Goal: Check status: Check status

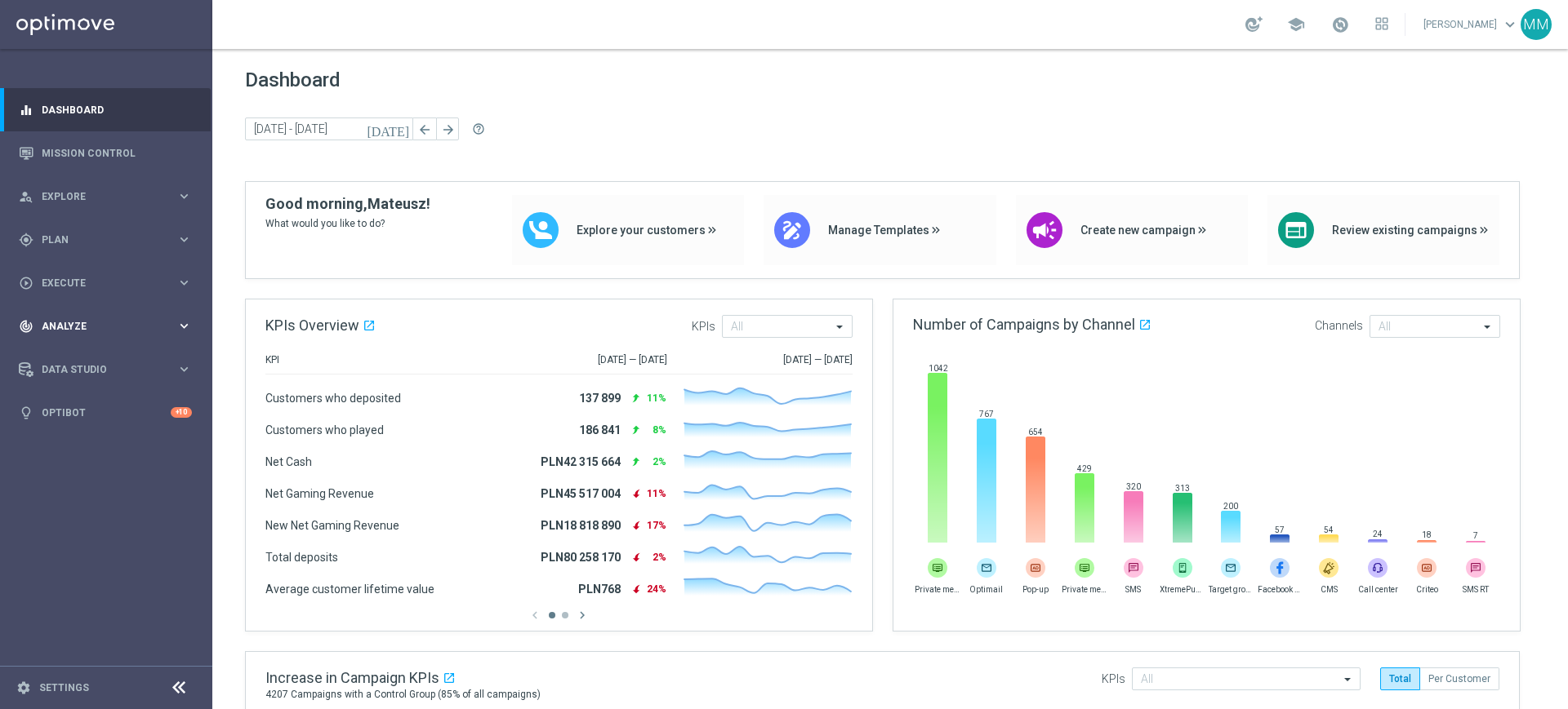
click at [95, 337] on div "track_changes Analyze keyboard_arrow_right" at bounding box center [105, 325] width 211 height 43
click at [88, 365] on link "Customer 360" at bounding box center [106, 360] width 127 height 13
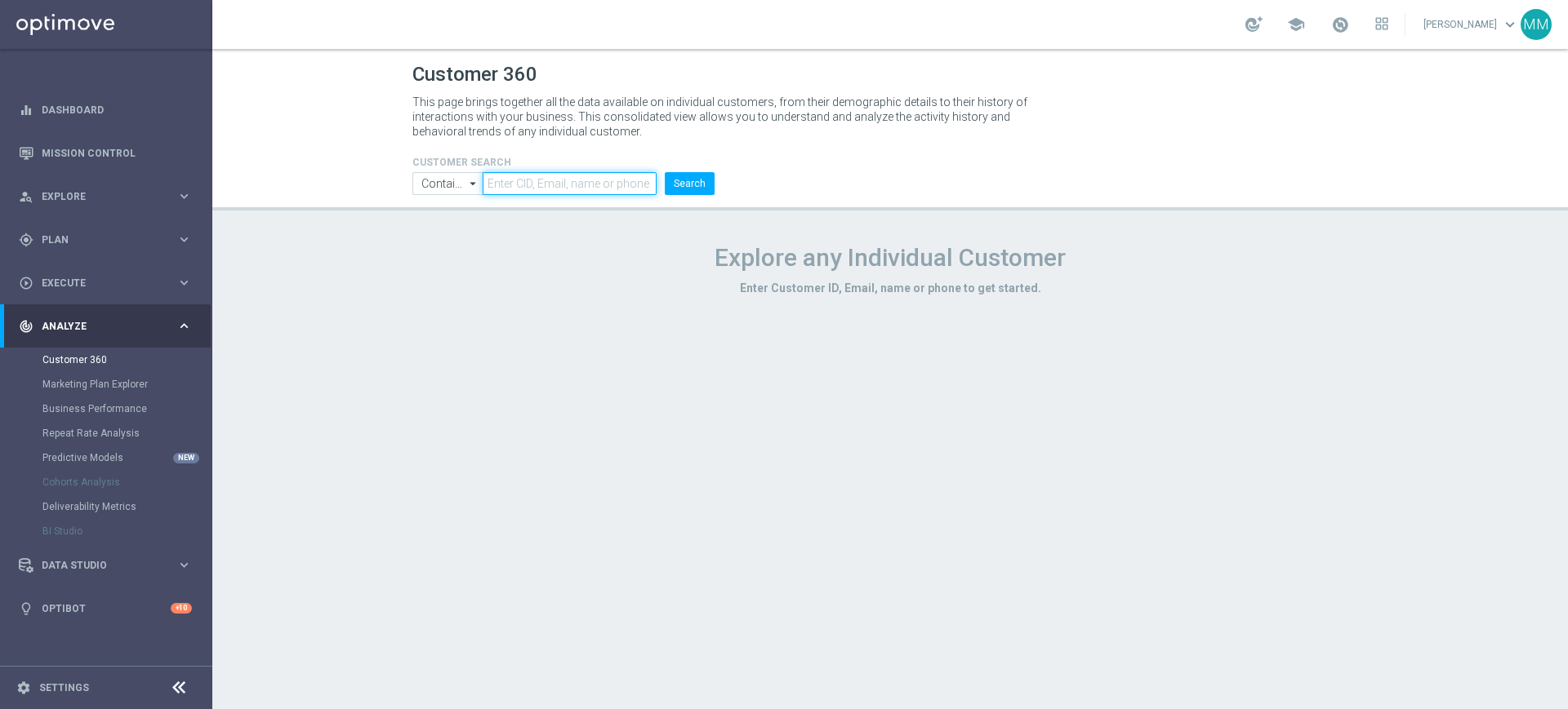
click at [547, 191] on input "text" at bounding box center [569, 183] width 174 height 23
paste input "1338501"
type input "1338501"
click at [664, 180] on li "Search" at bounding box center [690, 183] width 58 height 23
click at [695, 177] on button "Search" at bounding box center [689, 183] width 49 height 23
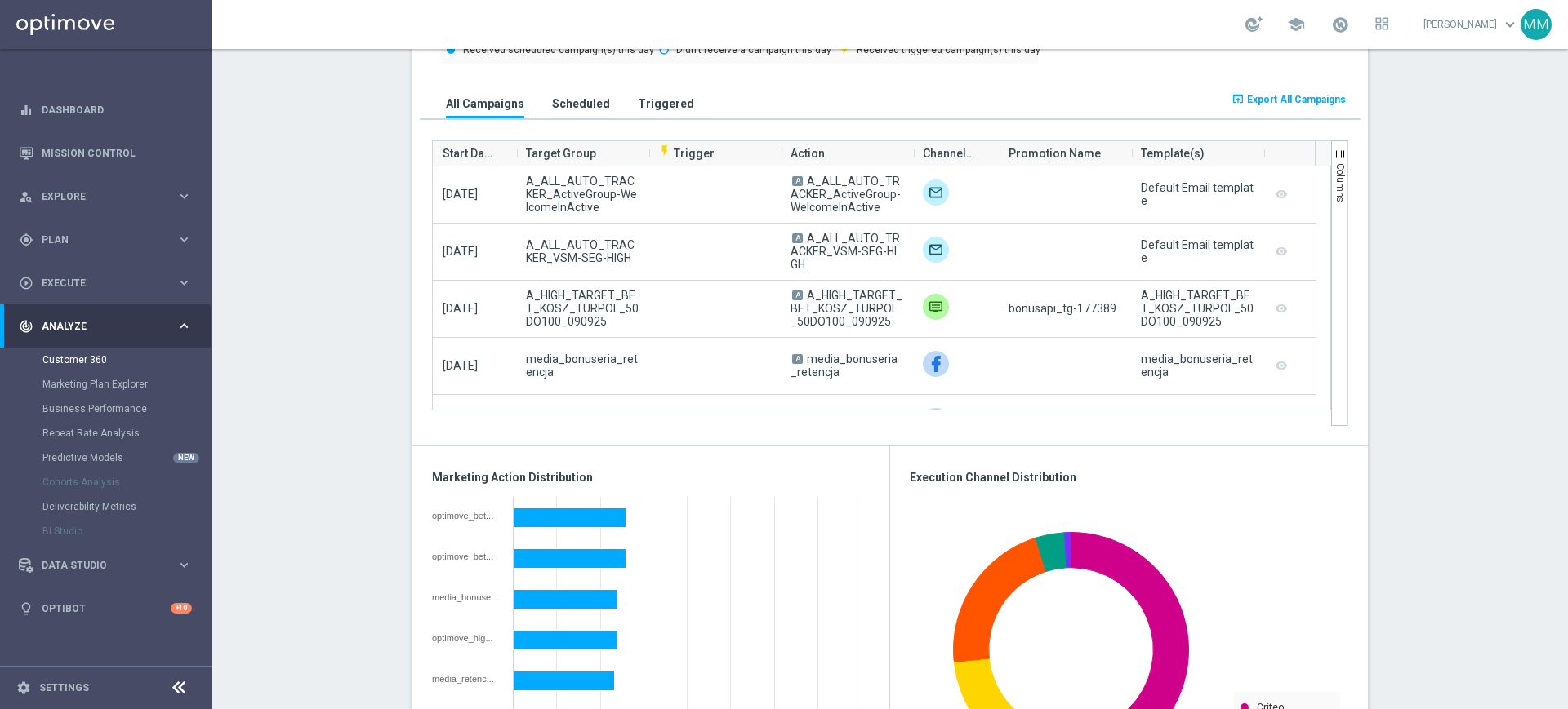
scroll to position [1123, 0]
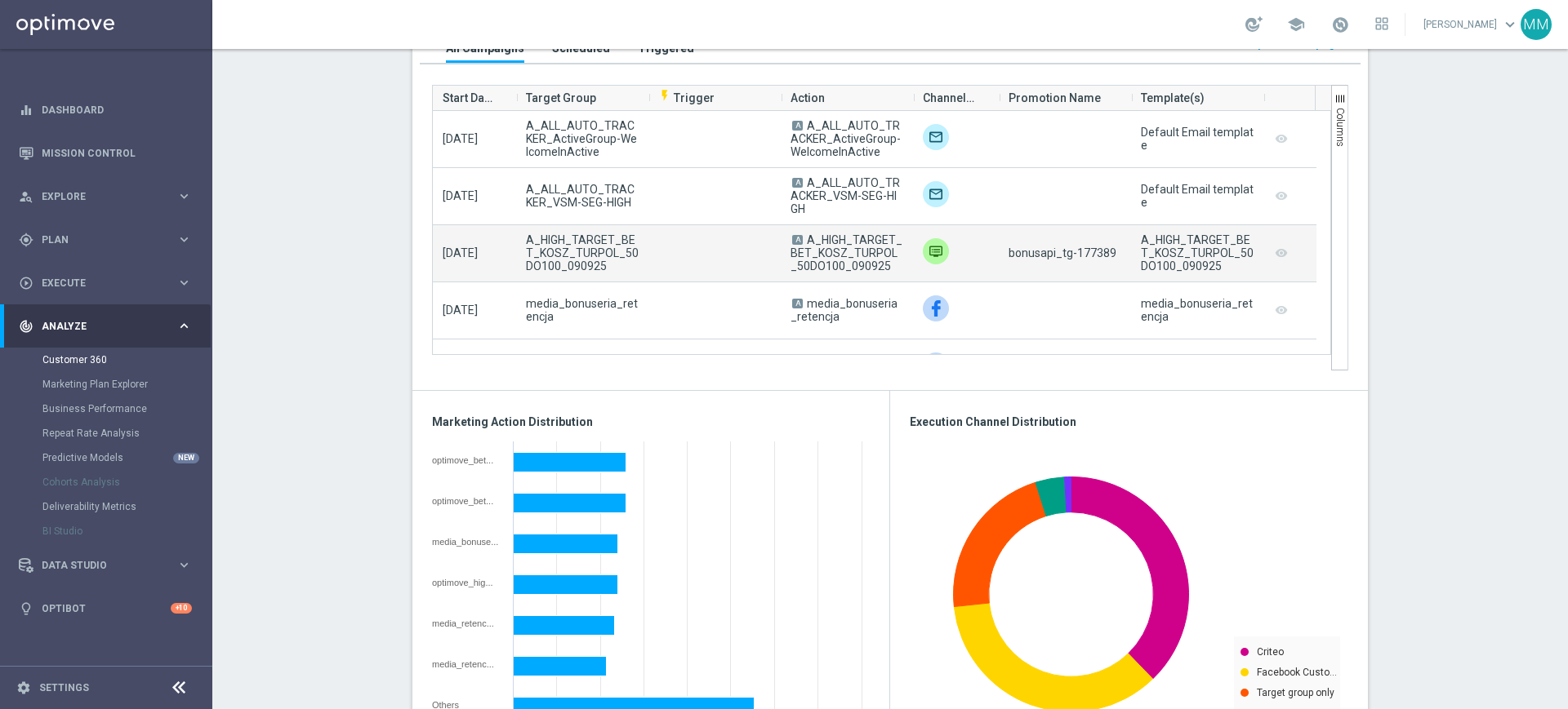
click at [585, 251] on span "A_HIGH_TARGET_BET_KOSZ_TURPOL_50DO100_090925" at bounding box center [582, 253] width 113 height 39
copy span "A_HIGH_TARGET_BET_KOSZ_TURPOL_50DO100_090925"
